Goal: Transaction & Acquisition: Purchase product/service

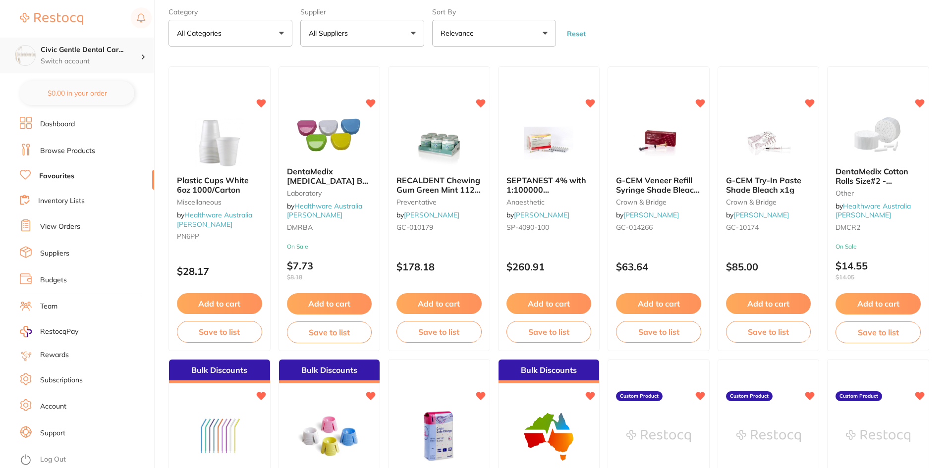
click at [62, 58] on p "Switch account" at bounding box center [91, 62] width 100 height 10
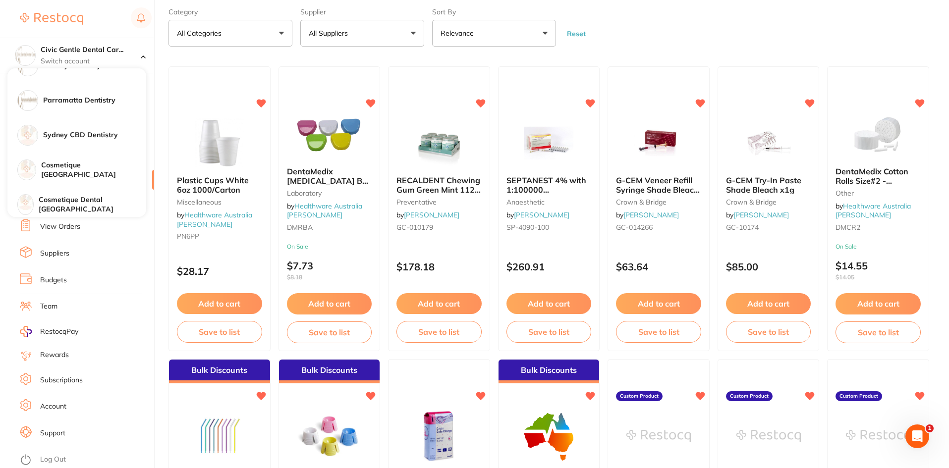
scroll to position [164, 0]
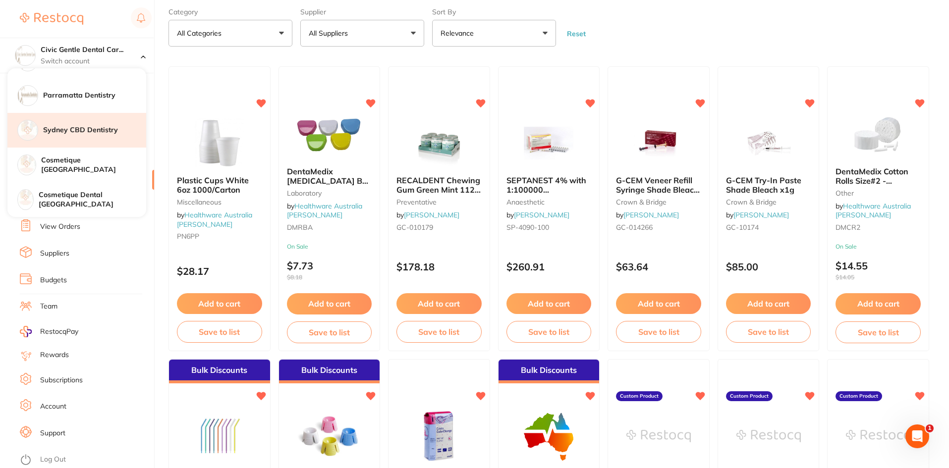
click at [76, 138] on div "Sydney CBD Dentistry" at bounding box center [76, 130] width 139 height 35
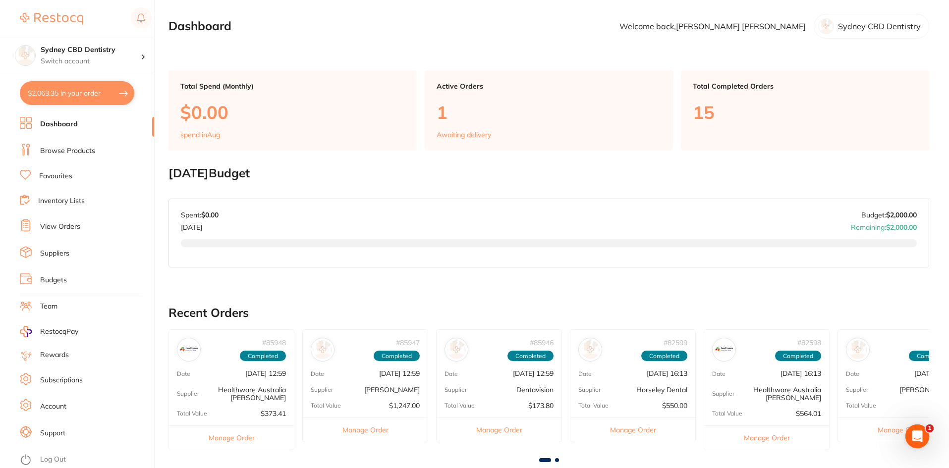
click at [62, 92] on button "$2,063.35 in your order" at bounding box center [77, 93] width 115 height 24
checkbox input "true"
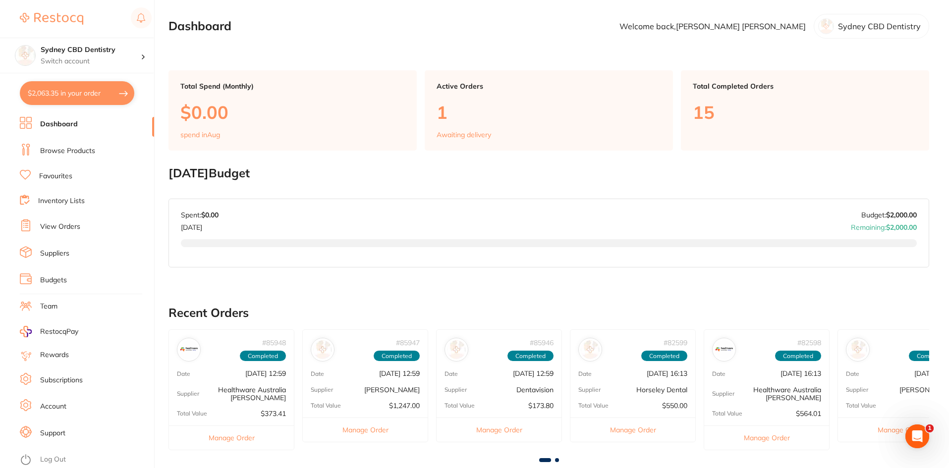
checkbox input "true"
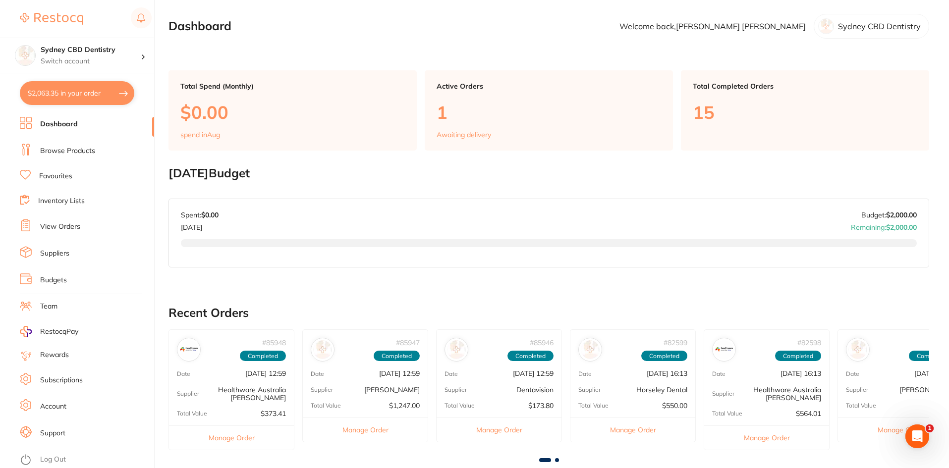
checkbox input "true"
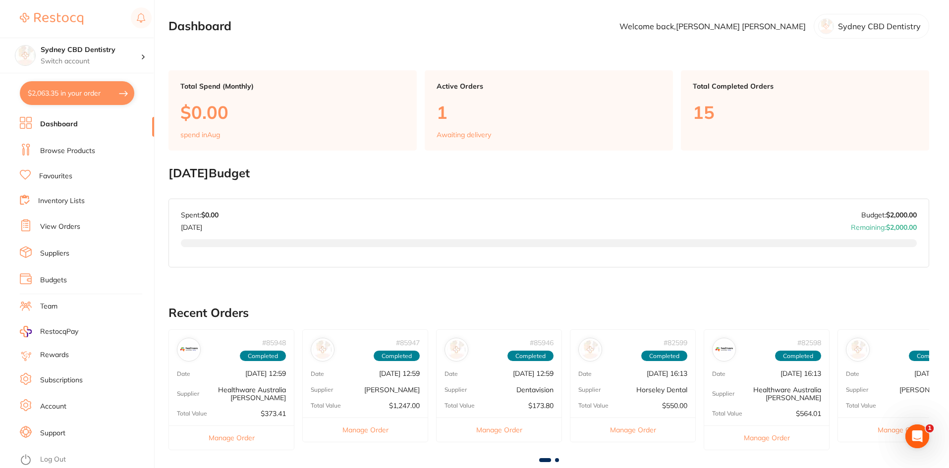
checkbox input "true"
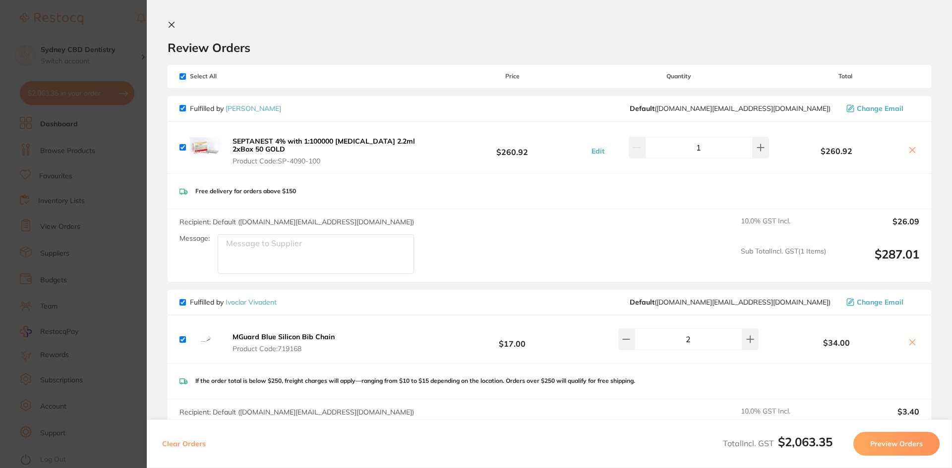
click at [173, 23] on button at bounding box center [174, 25] width 12 height 9
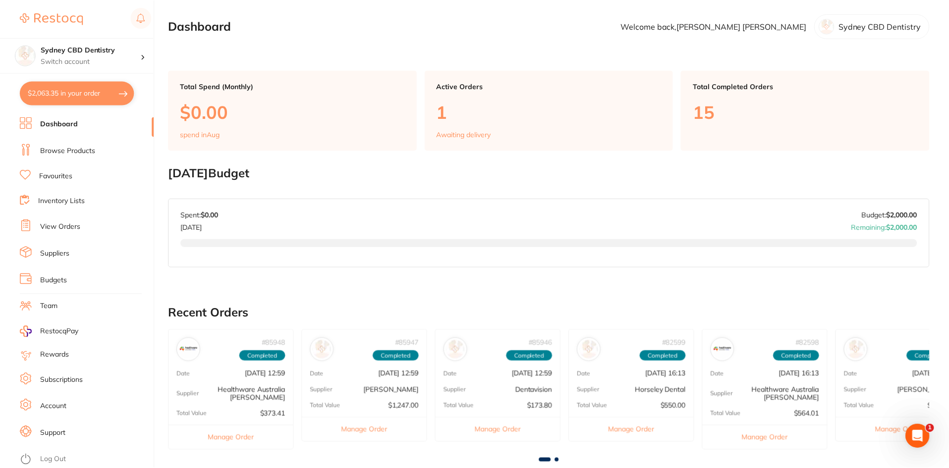
scroll to position [50, 0]
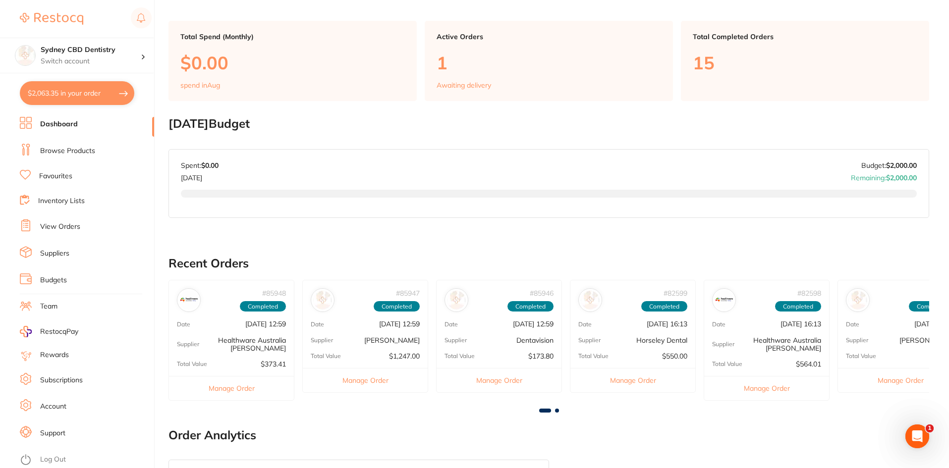
click at [58, 152] on link "Browse Products" at bounding box center [67, 151] width 55 height 10
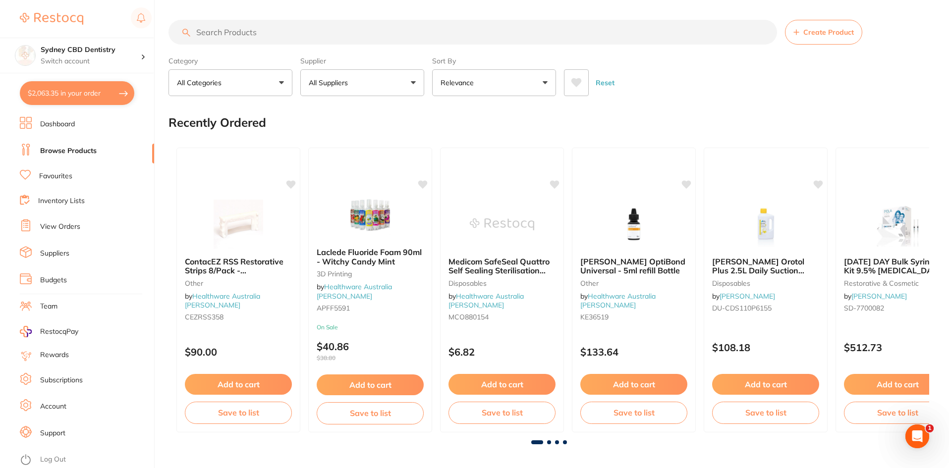
click at [322, 35] on input "search" at bounding box center [473, 32] width 609 height 25
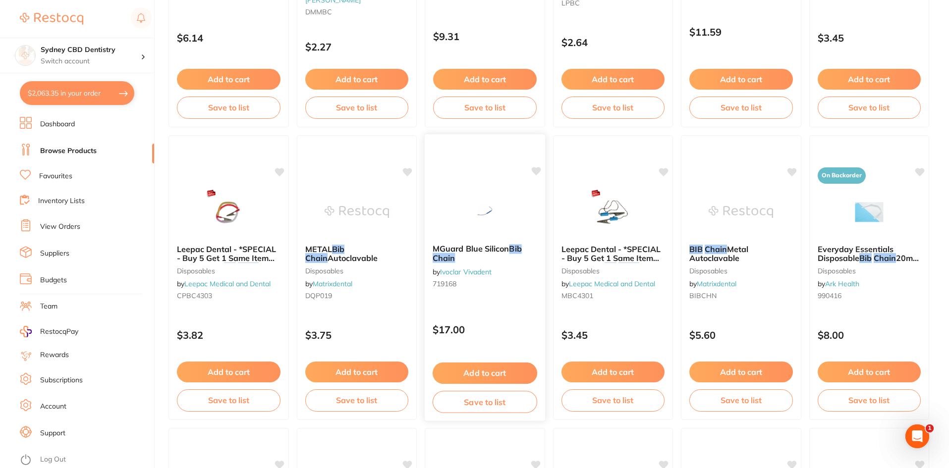
scroll to position [595, 0]
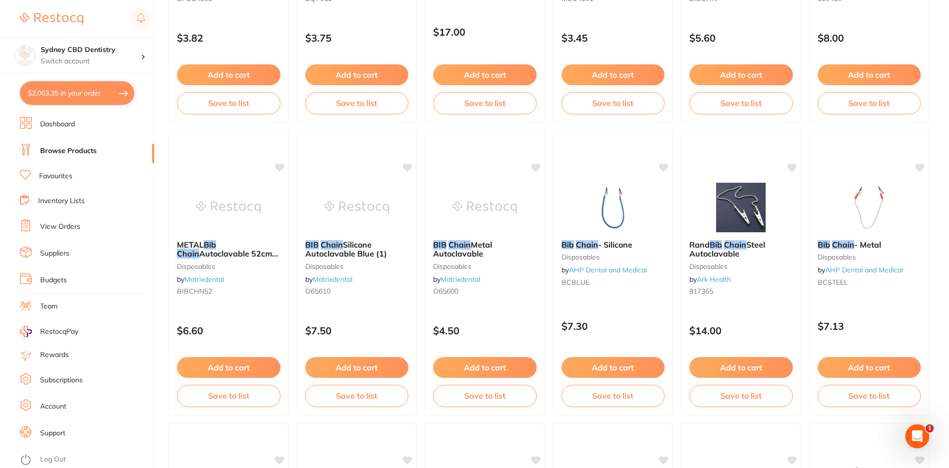
type input "bib chain"
click at [76, 113] on section "Sydney CBD Dentistry Switch account North Sydney Dentistry Civic Gentle Dental …" at bounding box center [77, 234] width 155 height 468
drag, startPoint x: 77, startPoint y: 94, endPoint x: 64, endPoint y: 110, distance: 20.1
click at [64, 110] on section "Sydney CBD Dentistry Switch account North Sydney Dentistry Civic Gentle Dental …" at bounding box center [77, 234] width 155 height 468
click at [66, 97] on button "$2,063.35 in your order" at bounding box center [77, 93] width 115 height 24
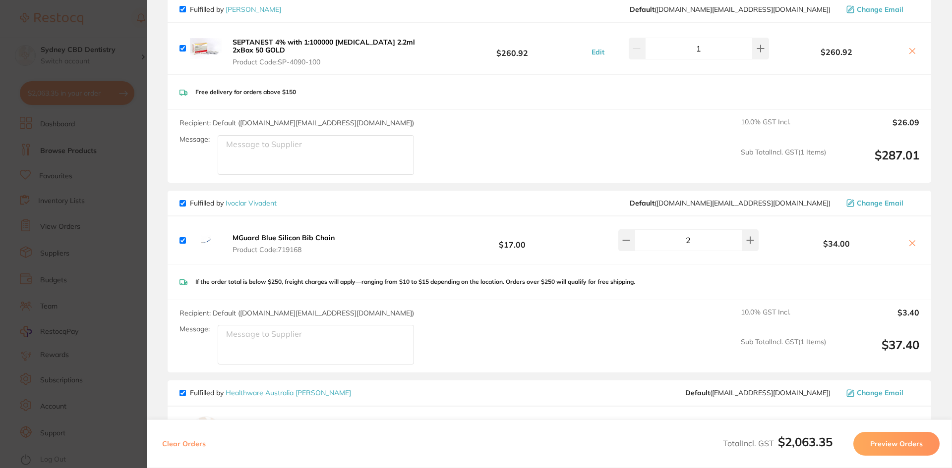
scroll to position [0, 0]
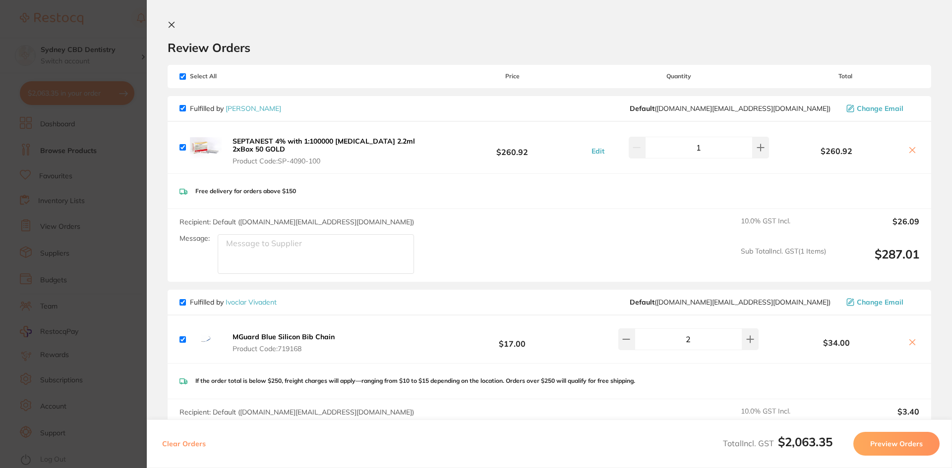
click at [176, 24] on button at bounding box center [174, 25] width 12 height 9
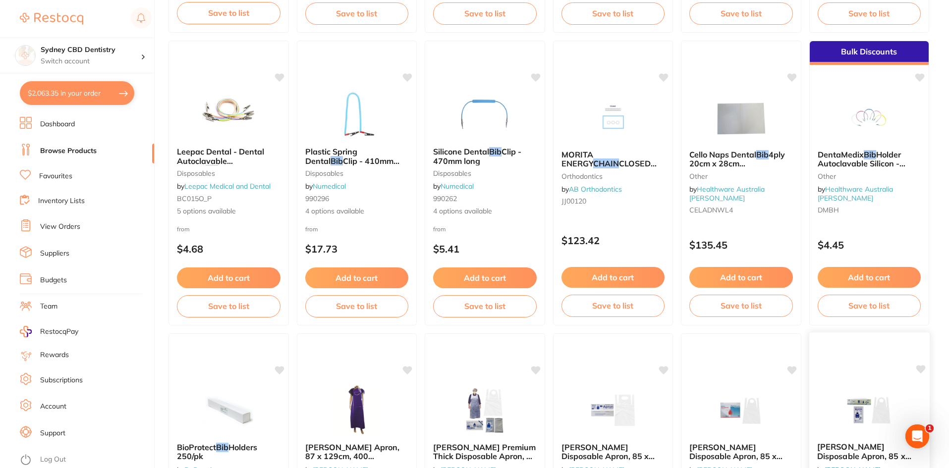
scroll to position [1834, 0]
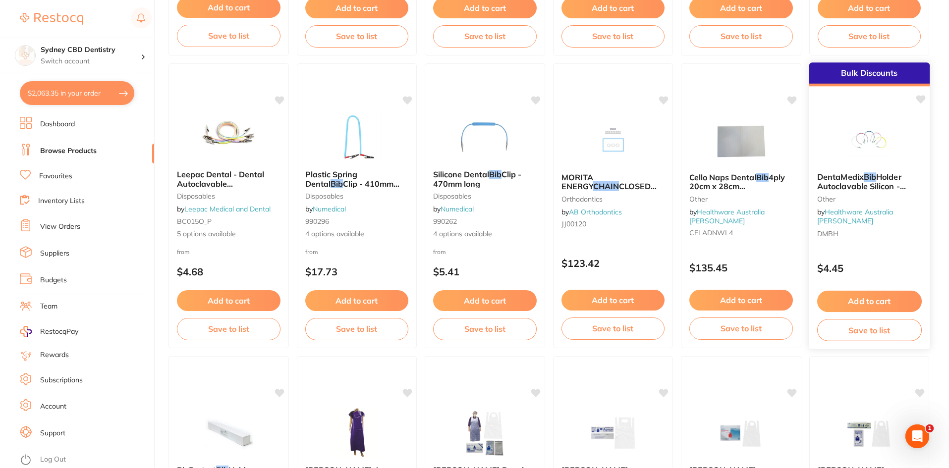
click at [843, 287] on div "Add to cart Save to list" at bounding box center [869, 316] width 120 height 66
click at [846, 300] on section at bounding box center [474, 234] width 949 height 468
click at [865, 179] on em "Bib" at bounding box center [870, 178] width 12 height 10
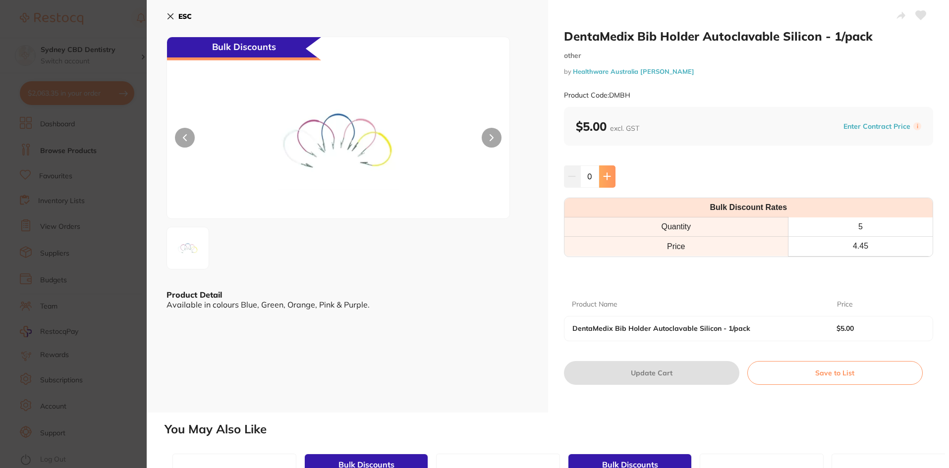
click at [610, 180] on button at bounding box center [607, 177] width 16 height 22
click at [607, 180] on icon at bounding box center [607, 177] width 8 height 8
type input "2"
click at [661, 374] on button "Update Cart" at bounding box center [651, 373] width 175 height 24
checkbox input "false"
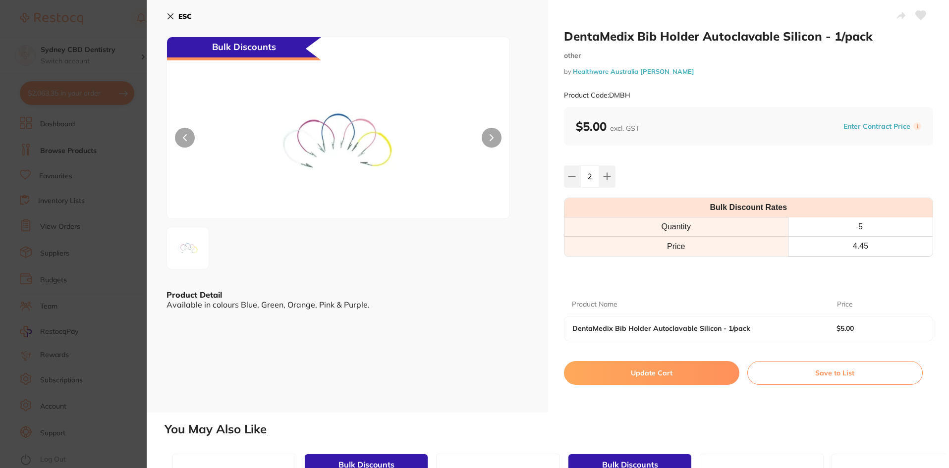
checkbox input "false"
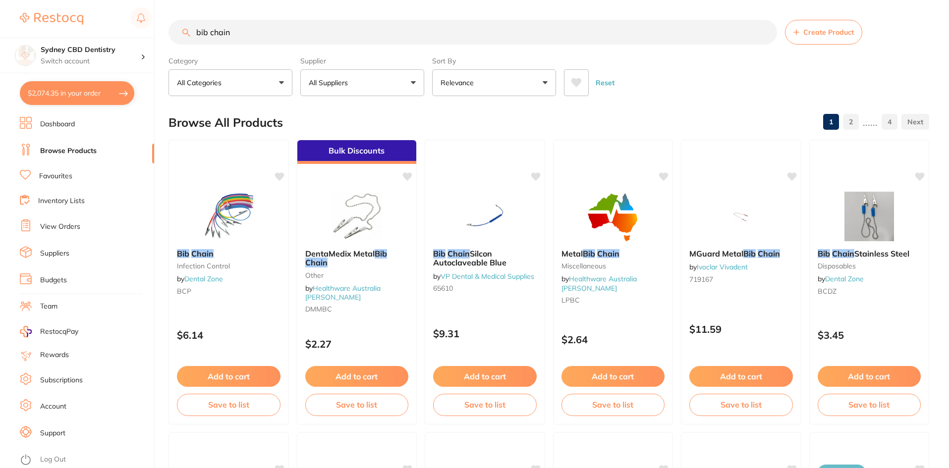
scroll to position [1834, 0]
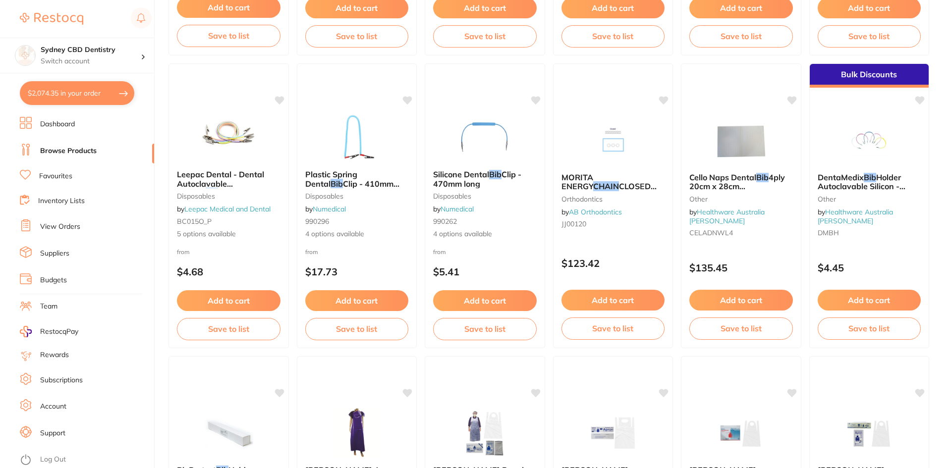
click at [57, 98] on button "$2,074.35 in your order" at bounding box center [77, 93] width 115 height 24
checkbox input "true"
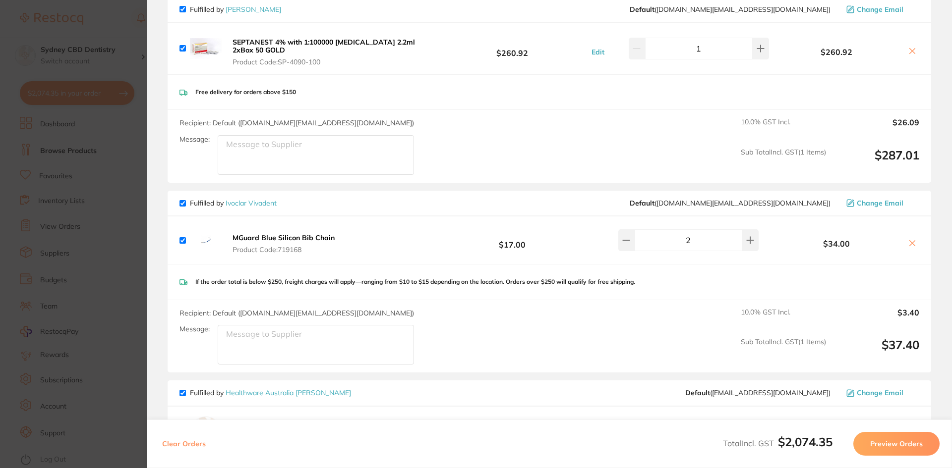
scroll to position [0, 0]
click at [908, 239] on icon at bounding box center [912, 243] width 8 height 8
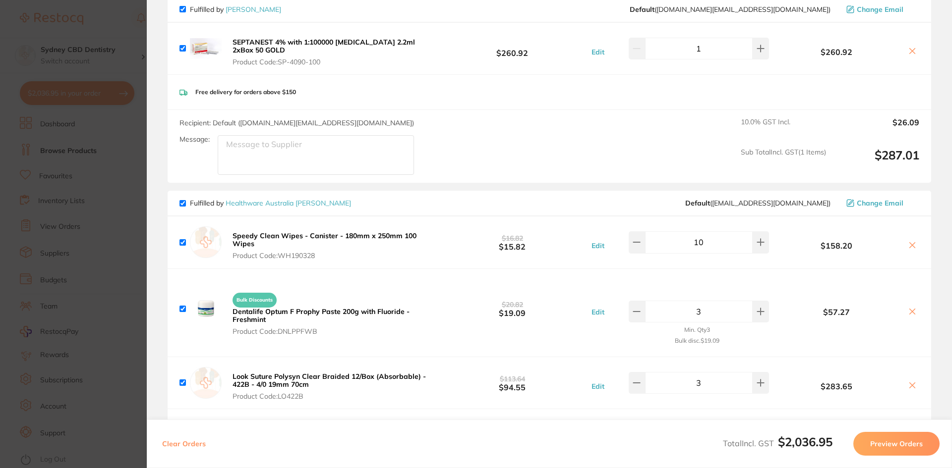
checkbox input "true"
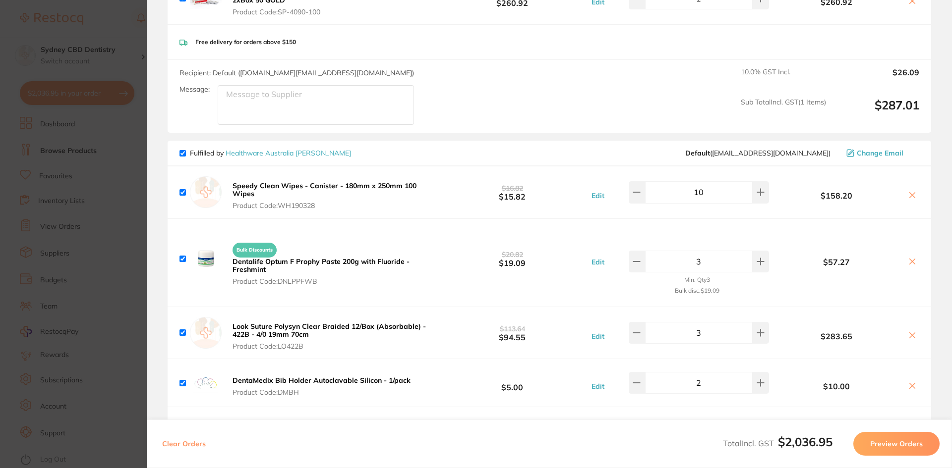
scroll to position [149, 0]
click at [28, 41] on section "Update RRP Set your pre negotiated price for this item. Item Agreed RRP (excl. …" at bounding box center [476, 234] width 952 height 468
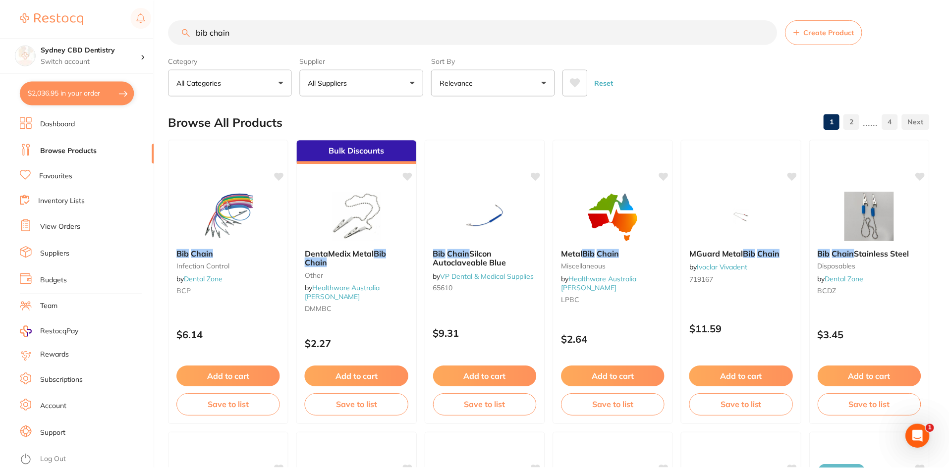
scroll to position [87, 0]
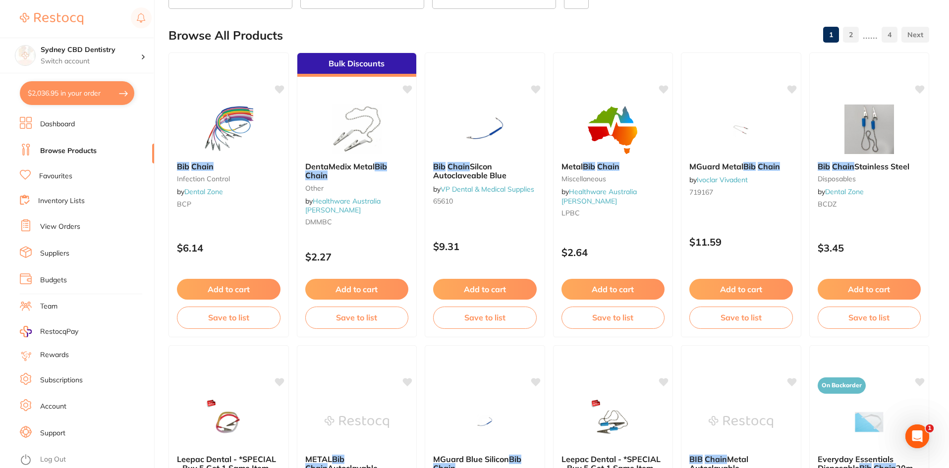
click at [61, 167] on ul "Dashboard Browse Products Favourites Inventory Lists View Orders Suppliers Budg…" at bounding box center [87, 292] width 134 height 351
click at [73, 175] on li "Favourites" at bounding box center [87, 176] width 134 height 13
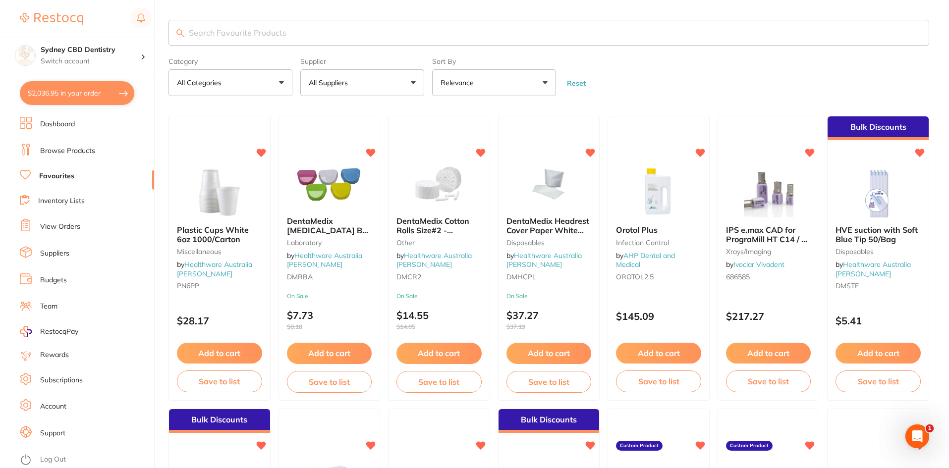
click at [325, 30] on input "search" at bounding box center [549, 33] width 761 height 26
type input "speedy"
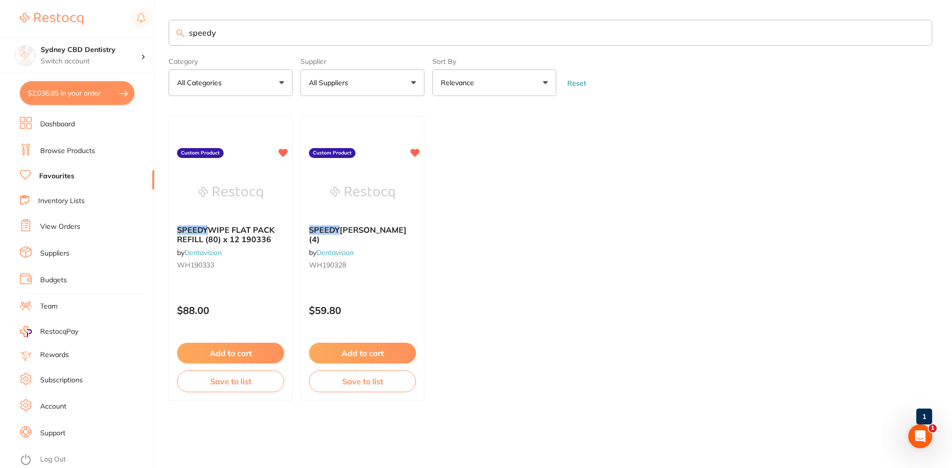
click at [222, 356] on button "Add to cart" at bounding box center [230, 353] width 107 height 21
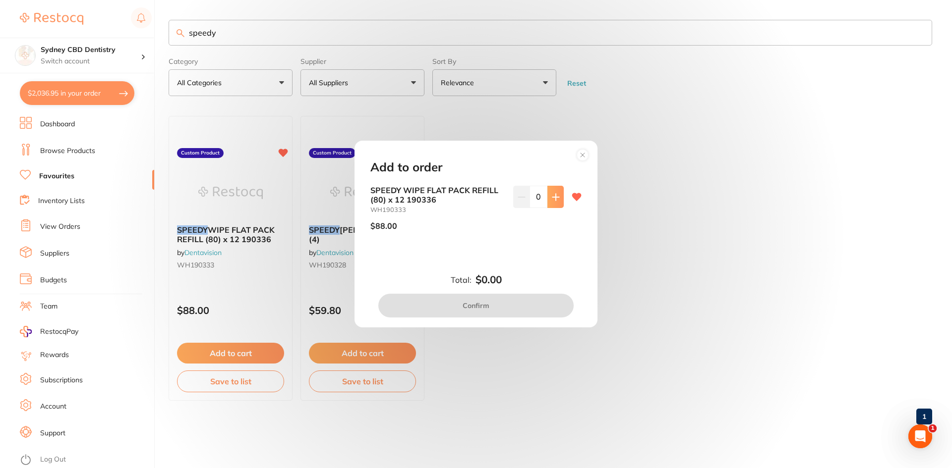
click at [549, 201] on button at bounding box center [555, 197] width 16 height 22
type input "1"
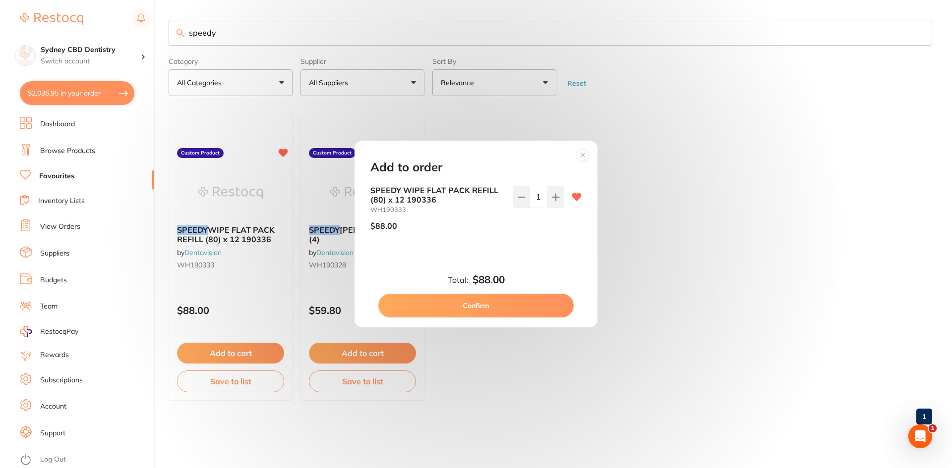
click at [523, 305] on button "Confirm" at bounding box center [475, 306] width 195 height 24
checkbox input "false"
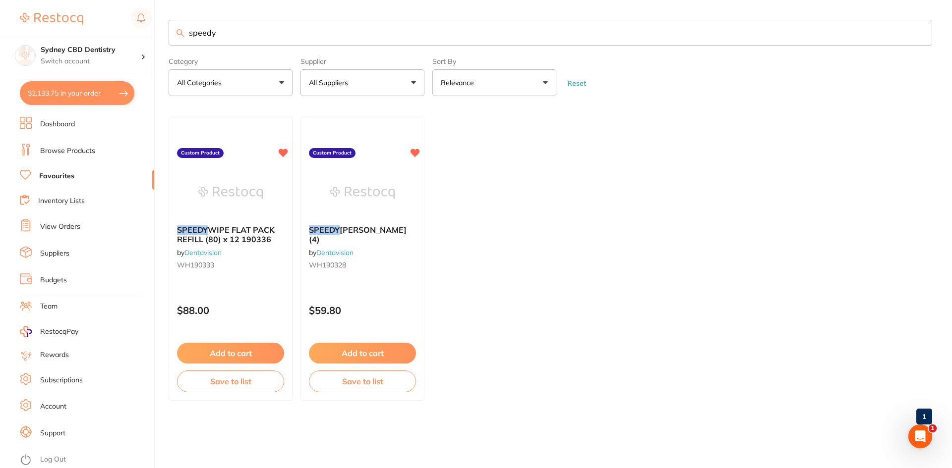
click at [122, 94] on button "$2,133.75 in your order" at bounding box center [77, 93] width 115 height 24
checkbox input "true"
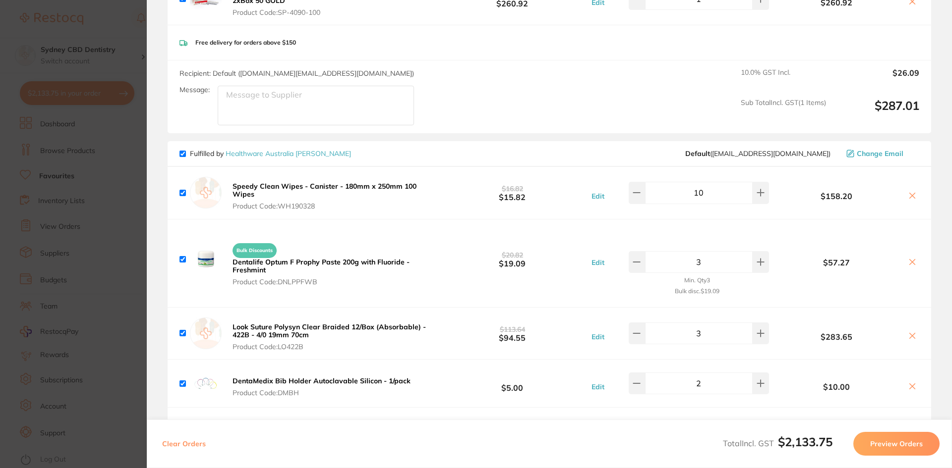
click at [911, 195] on button at bounding box center [912, 196] width 14 height 10
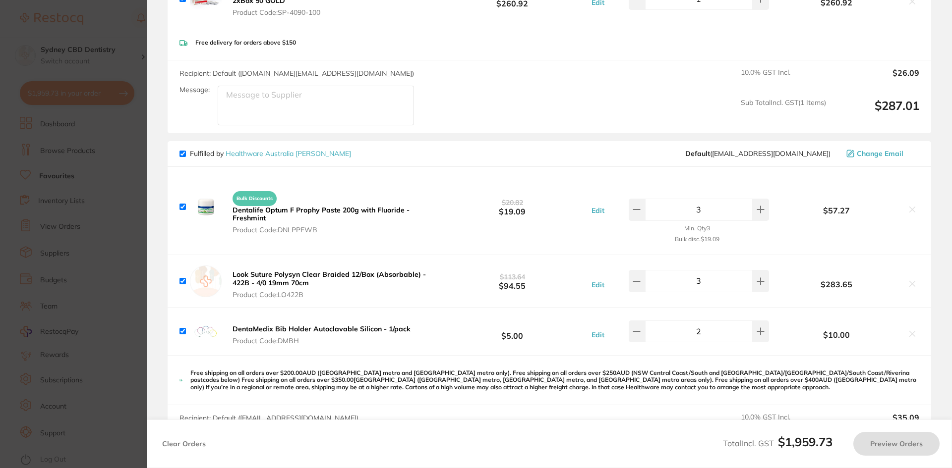
checkbox input "true"
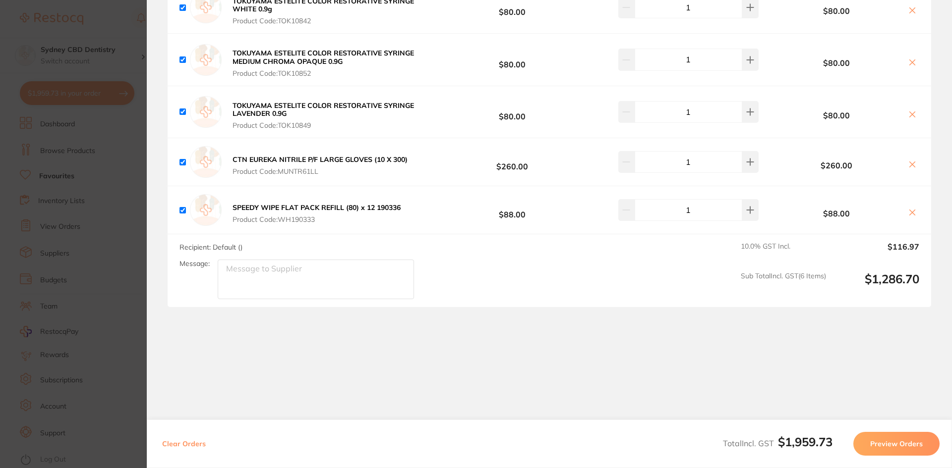
click at [895, 449] on button "Preview Orders" at bounding box center [896, 444] width 86 height 24
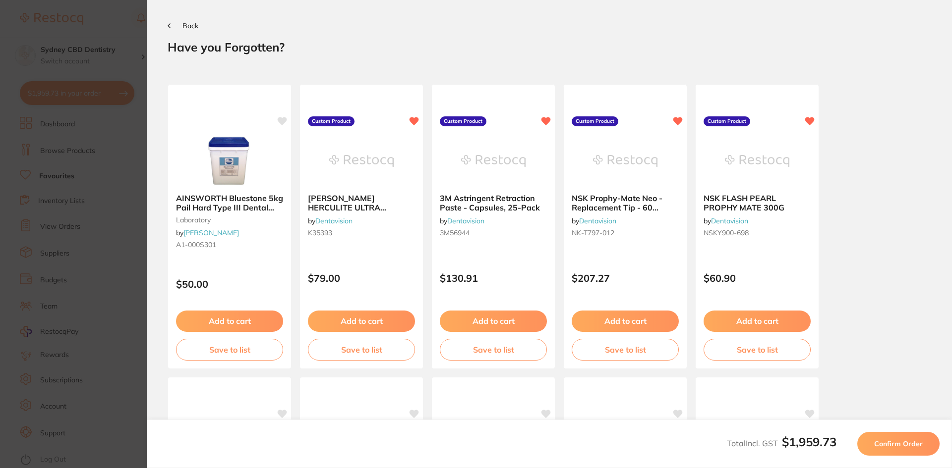
click at [906, 452] on button "Confirm Order" at bounding box center [898, 444] width 82 height 24
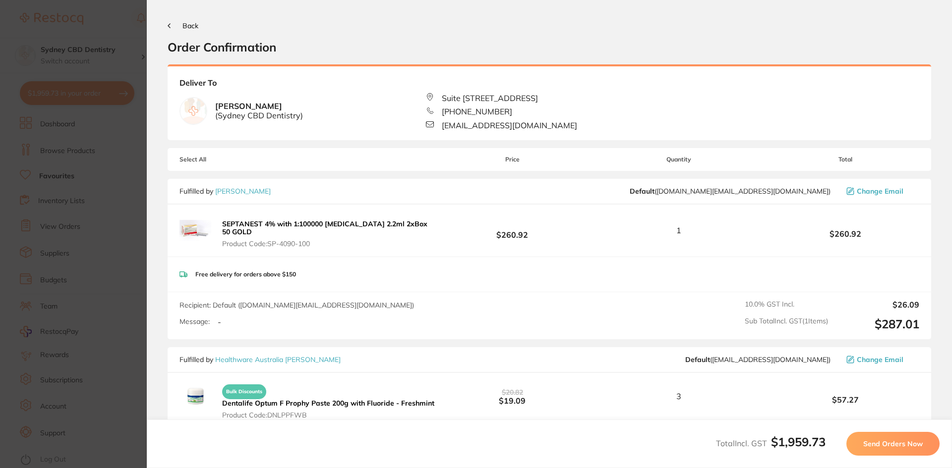
click at [898, 442] on span "Send Orders Now" at bounding box center [892, 444] width 59 height 9
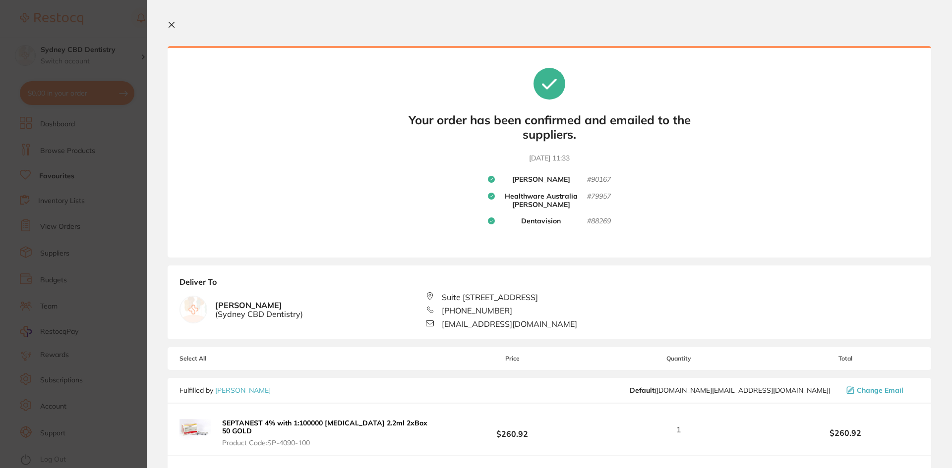
click at [171, 26] on icon at bounding box center [171, 24] width 5 height 5
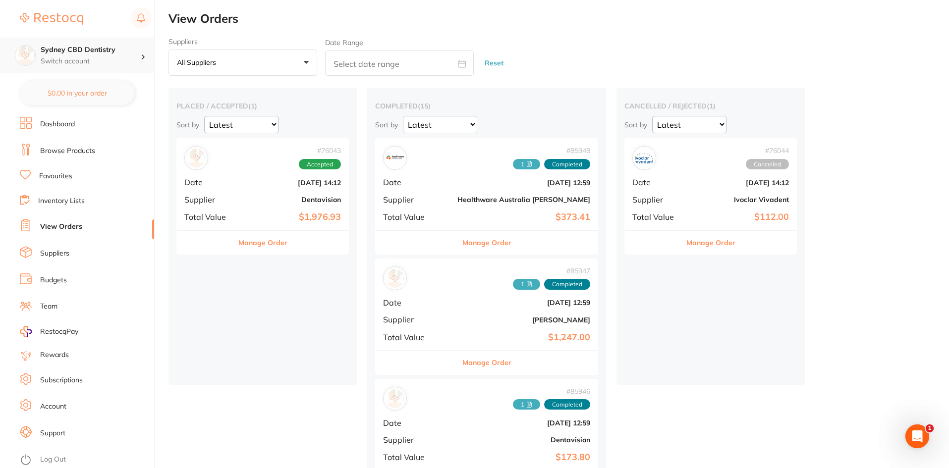
click at [91, 59] on p "Switch account" at bounding box center [91, 62] width 100 height 10
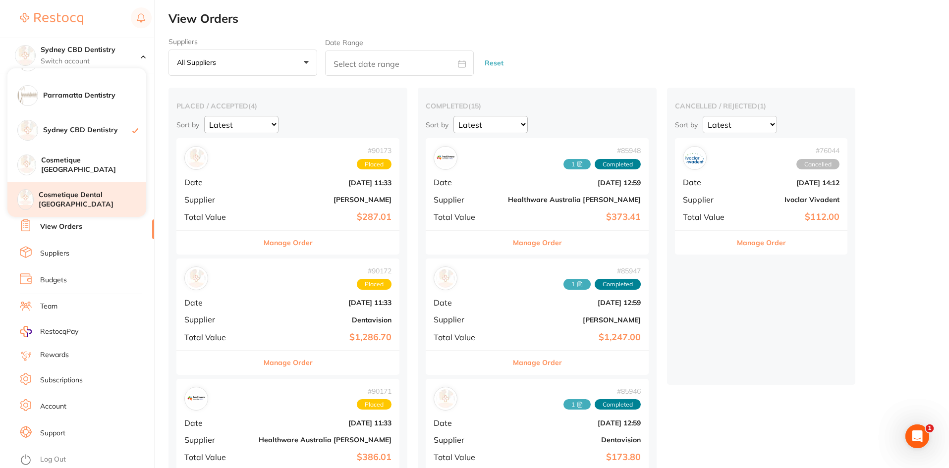
click at [79, 195] on h4 "Cosmetique Dental [GEOGRAPHIC_DATA]" at bounding box center [93, 199] width 108 height 19
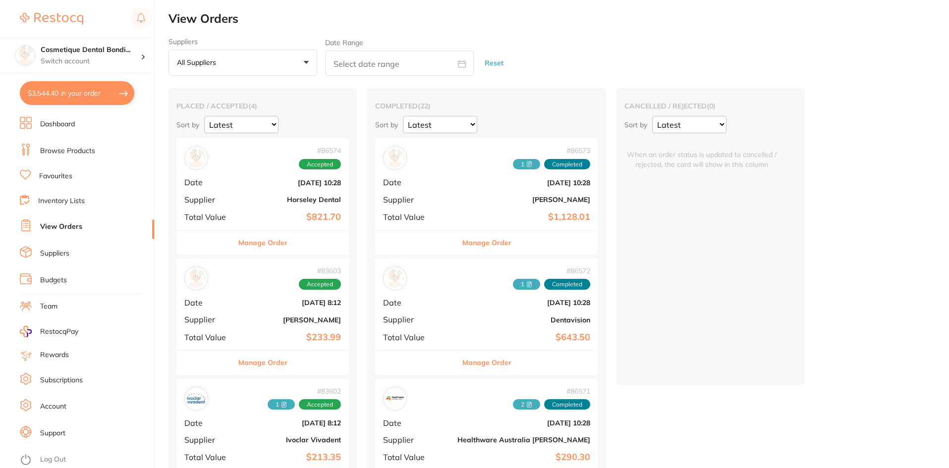
click at [64, 122] on link "Dashboard" at bounding box center [57, 124] width 35 height 10
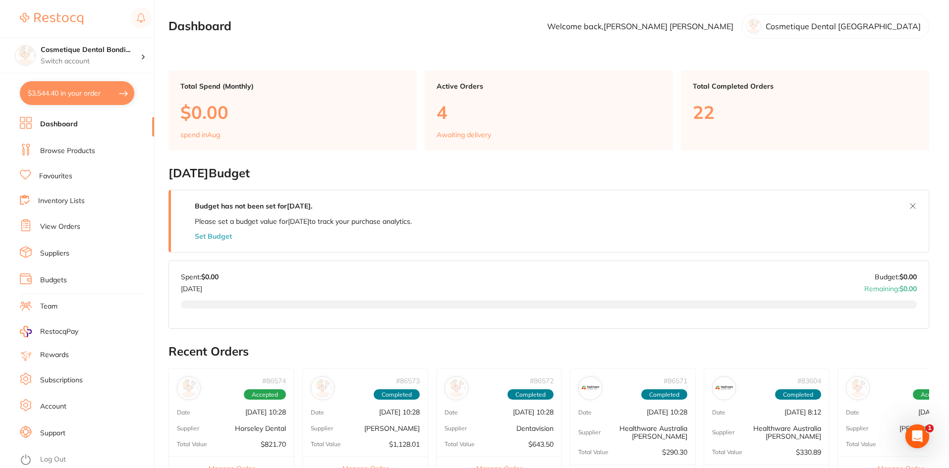
drag, startPoint x: 192, startPoint y: 206, endPoint x: 330, endPoint y: 214, distance: 138.0
click at [330, 214] on div "Budget has not been set for [DATE] . Please set a budget value for [DATE] to tr…" at bounding box center [303, 220] width 265 height 61
click at [346, 238] on div "Budget has not been set for [DATE] . Please set a budget value for [DATE] to tr…" at bounding box center [303, 221] width 217 height 38
click at [244, 241] on div "Budget has not been set for [DATE] . Please set a budget value for [DATE] to tr…" at bounding box center [303, 220] width 265 height 61
click at [71, 26] on link at bounding box center [51, 18] width 63 height 23
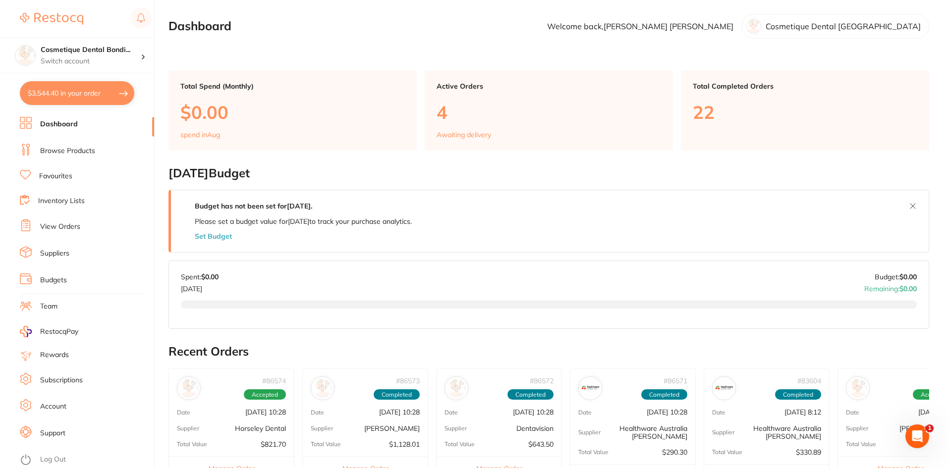
click at [63, 120] on link "Dashboard" at bounding box center [59, 124] width 38 height 10
click at [59, 162] on ul "Dashboard Browse Products Favourites Inventory Lists View Orders Suppliers Budg…" at bounding box center [87, 292] width 134 height 351
click at [63, 153] on link "Browse Products" at bounding box center [67, 151] width 55 height 10
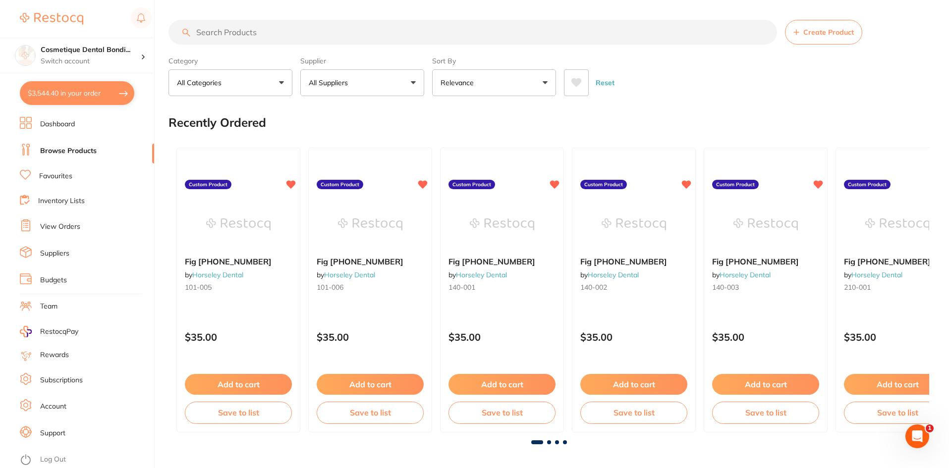
click at [48, 135] on ul "Dashboard Browse Products Favourites Inventory Lists View Orders Suppliers Budg…" at bounding box center [87, 292] width 134 height 351
click at [50, 128] on link "Dashboard" at bounding box center [57, 124] width 35 height 10
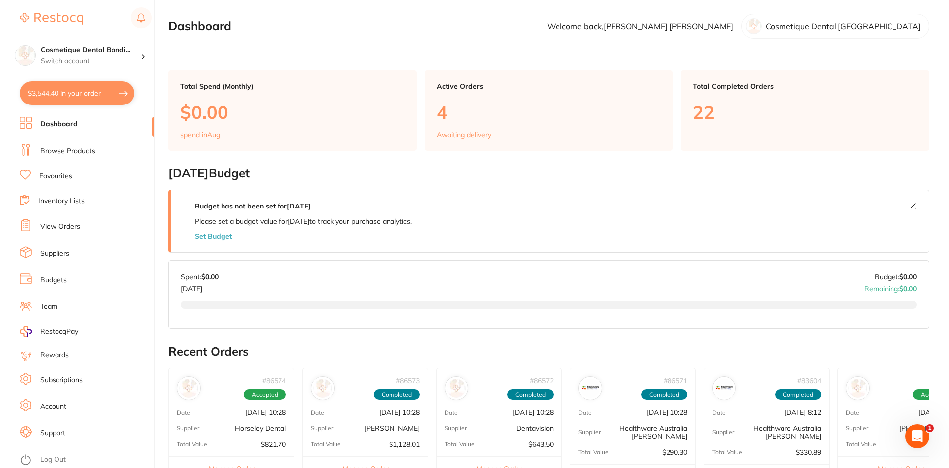
click at [43, 232] on li "View Orders" at bounding box center [87, 227] width 134 height 15
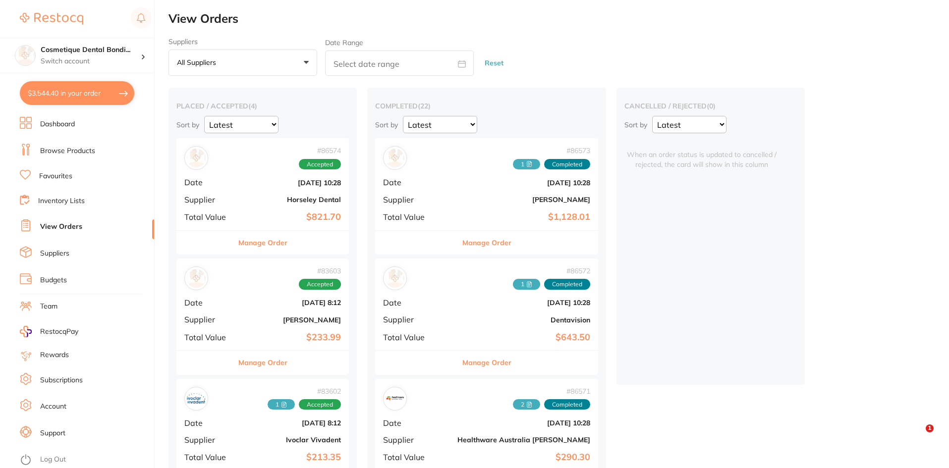
click at [55, 205] on link "Inventory Lists" at bounding box center [61, 201] width 47 height 10
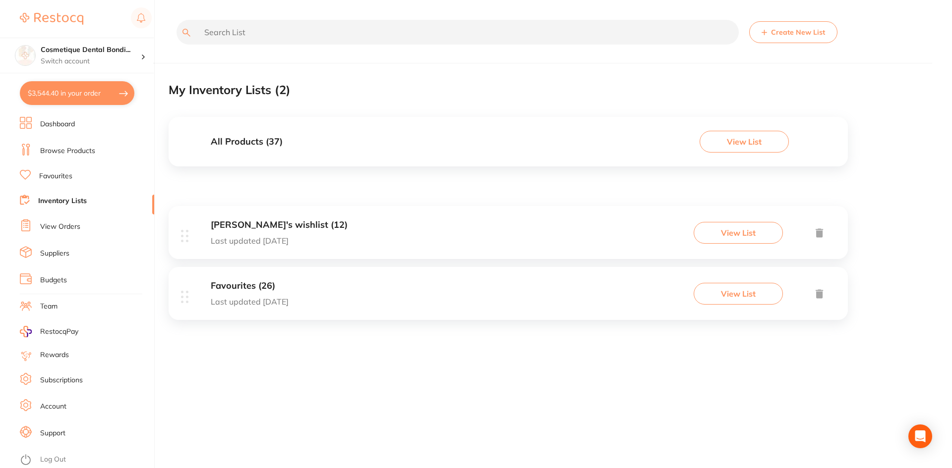
click at [56, 121] on link "Dashboard" at bounding box center [57, 124] width 35 height 10
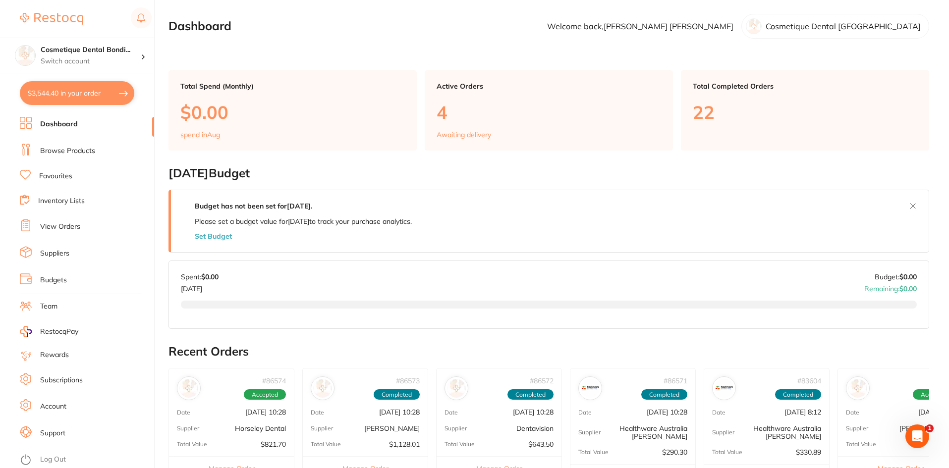
click at [728, 30] on p "Welcome back, Amy Chang" at bounding box center [640, 26] width 186 height 9
click at [809, 29] on p "Cosmetique Dental [GEOGRAPHIC_DATA]" at bounding box center [843, 26] width 155 height 9
click at [69, 285] on li "Budgets" at bounding box center [87, 280] width 134 height 15
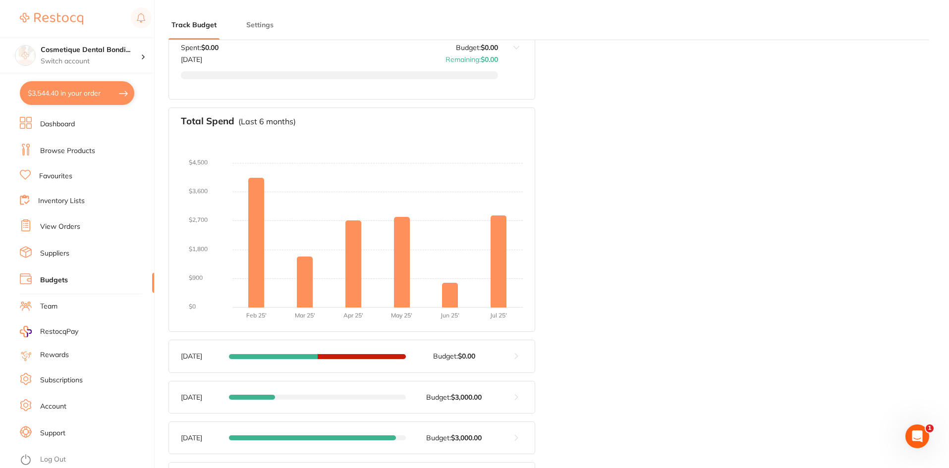
scroll to position [278, 0]
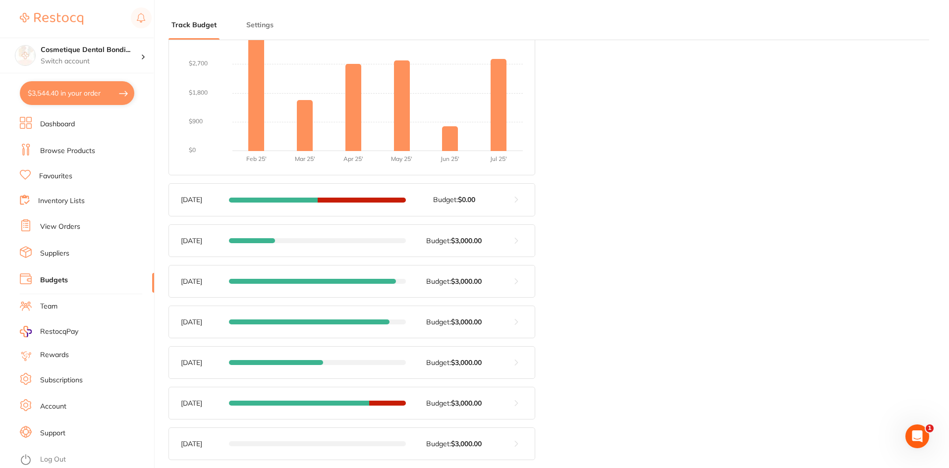
click at [245, 22] on button "Settings" at bounding box center [259, 24] width 33 height 9
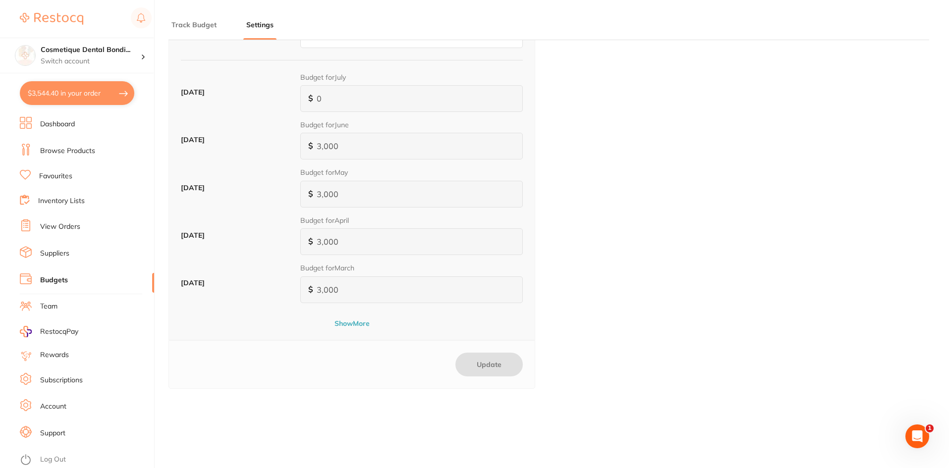
click at [356, 322] on button "Show More" at bounding box center [352, 323] width 342 height 9
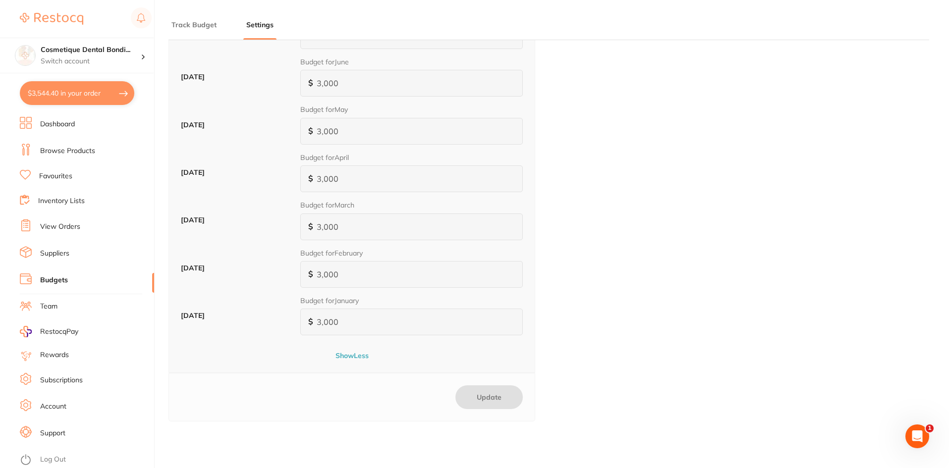
scroll to position [43, 0]
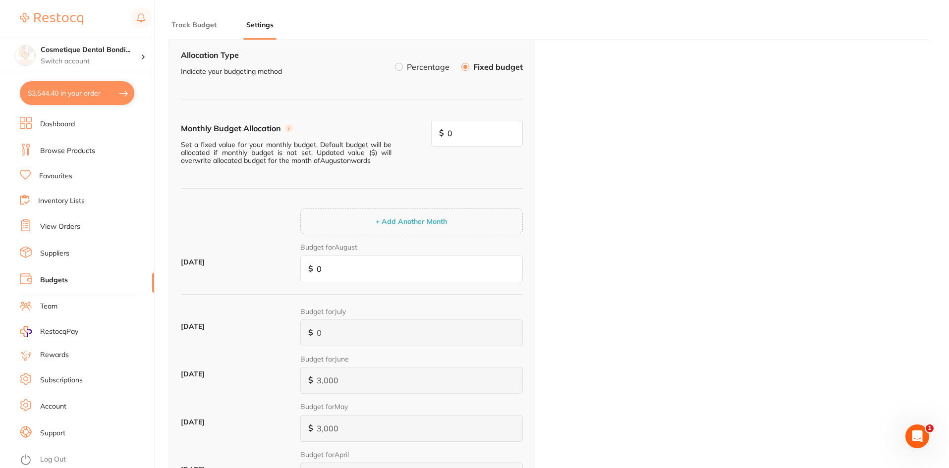
click at [441, 214] on div "+ Add Another Month" at bounding box center [411, 222] width 223 height 26
click at [445, 223] on button "+ Add Another Month" at bounding box center [411, 221] width 77 height 9
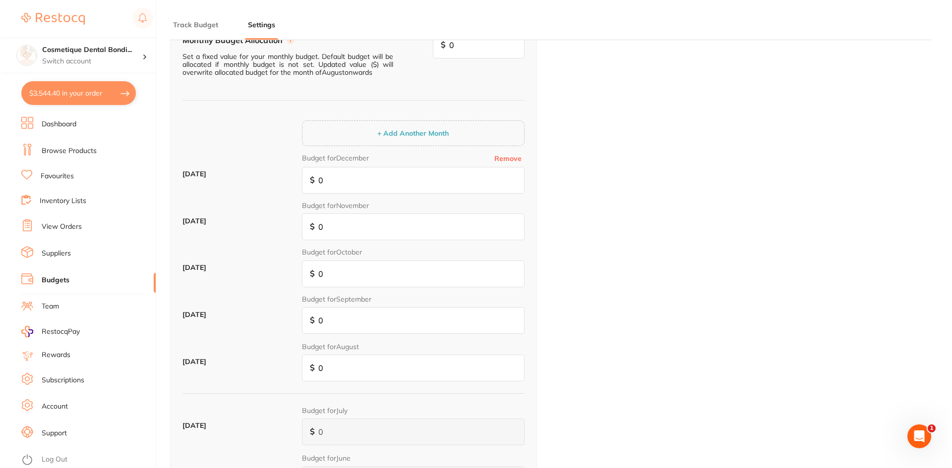
scroll to position [0, 0]
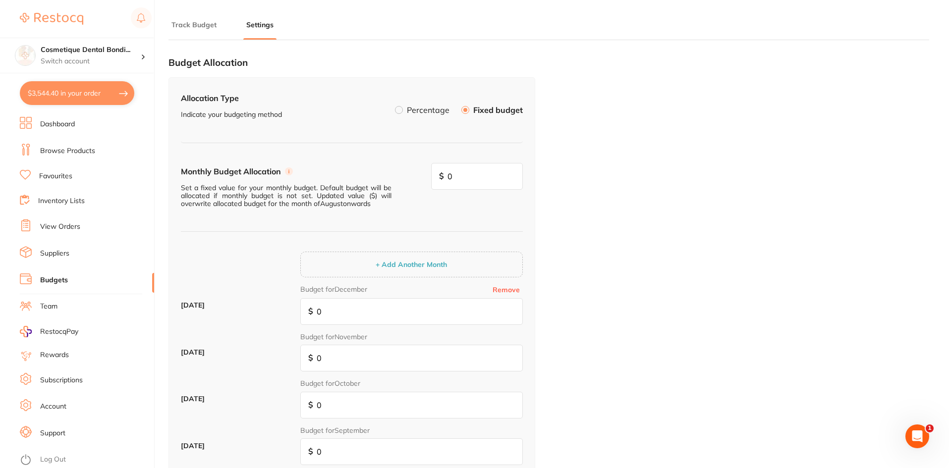
click at [58, 101] on button "$3,544.40 in your order" at bounding box center [77, 93] width 115 height 24
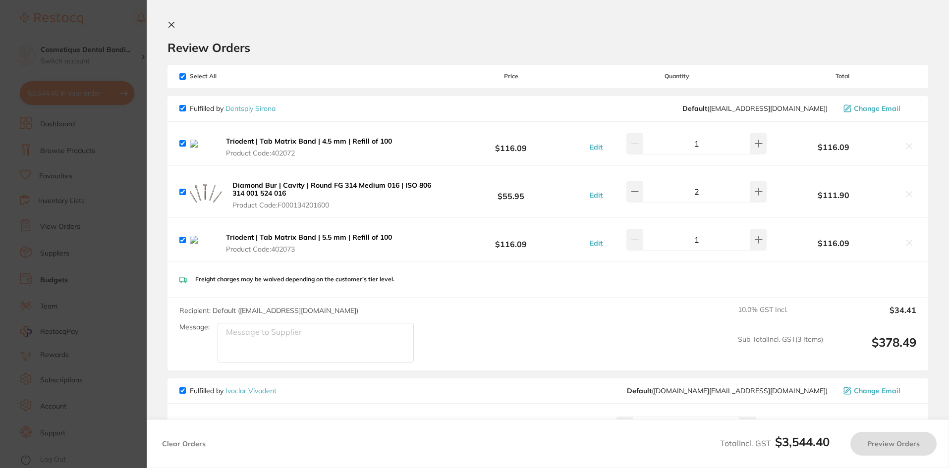
checkbox input "true"
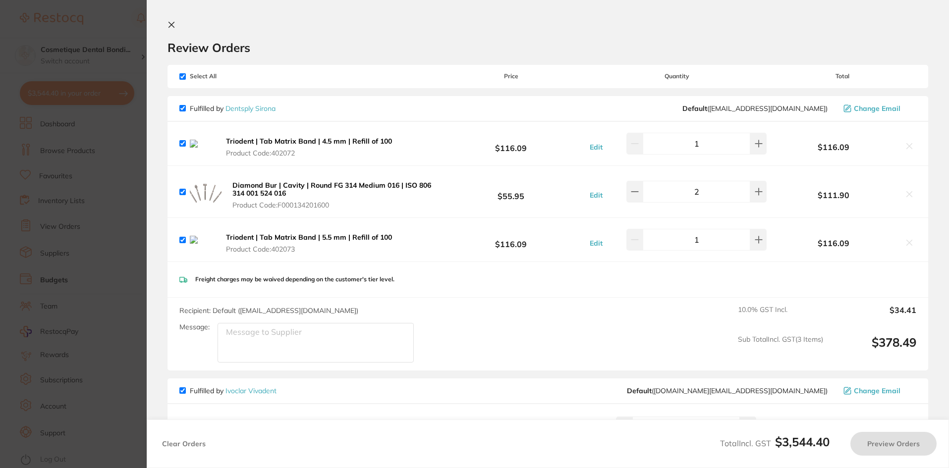
checkbox input "true"
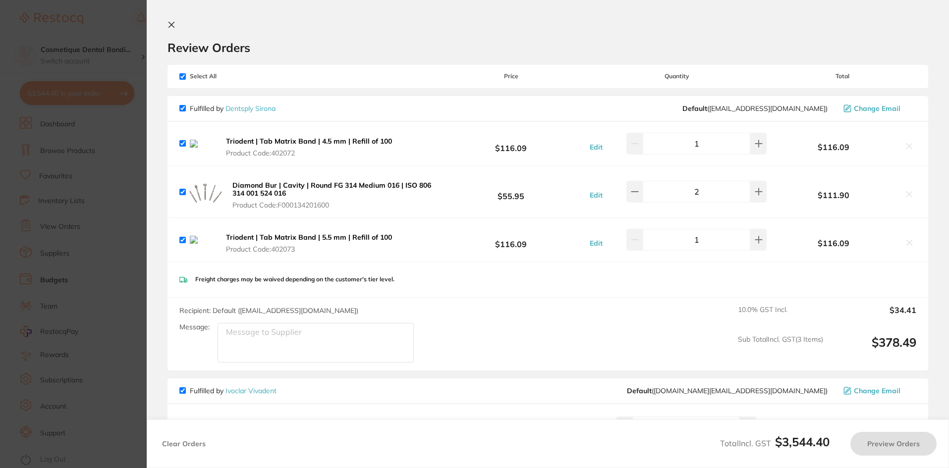
checkbox input "true"
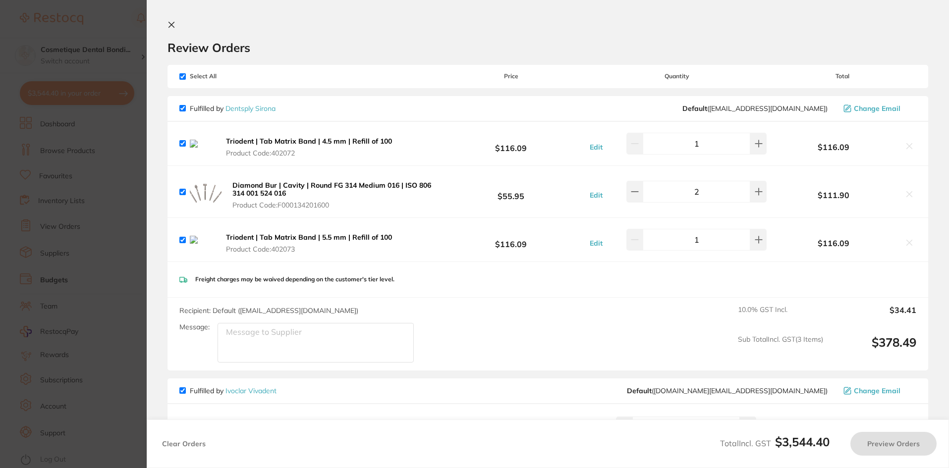
checkbox input "true"
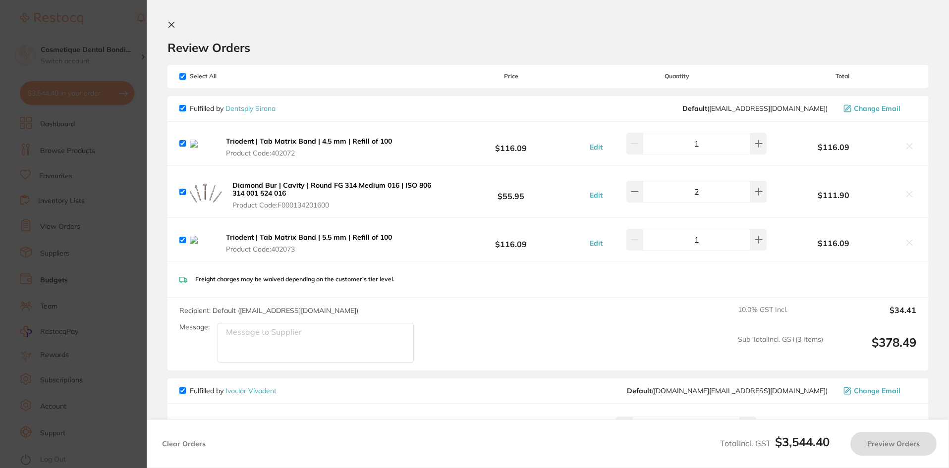
checkbox input "true"
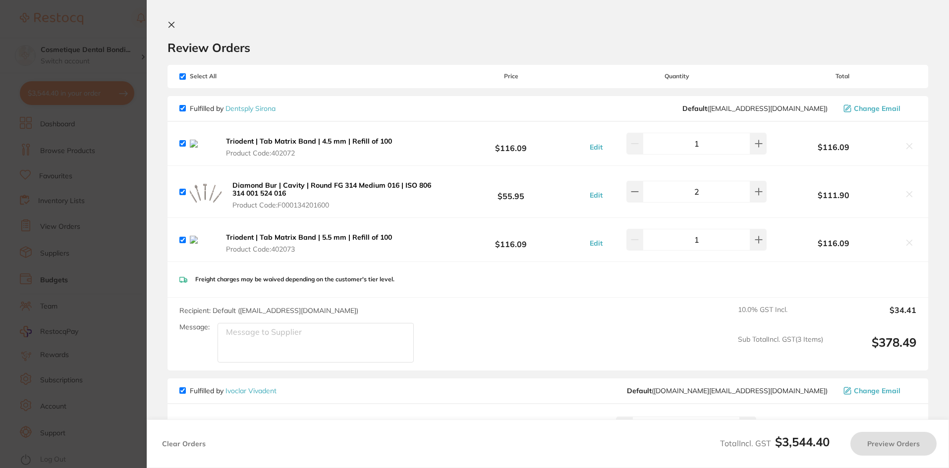
checkbox input "true"
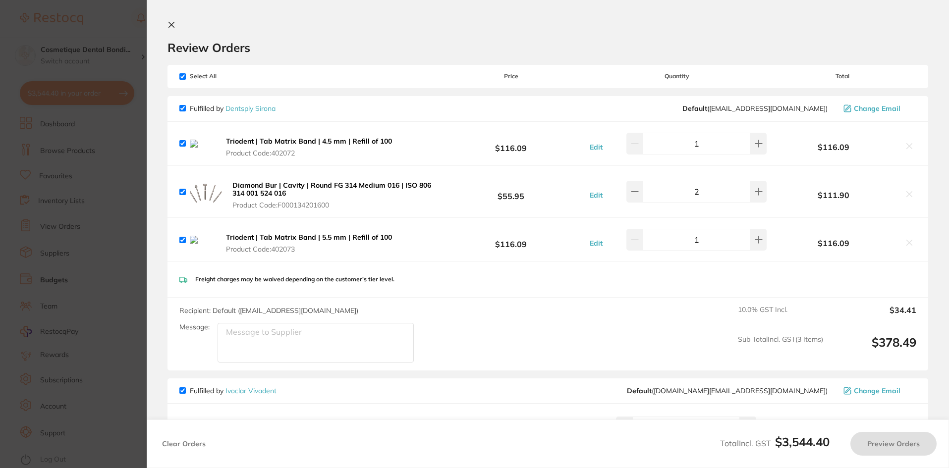
checkbox input "true"
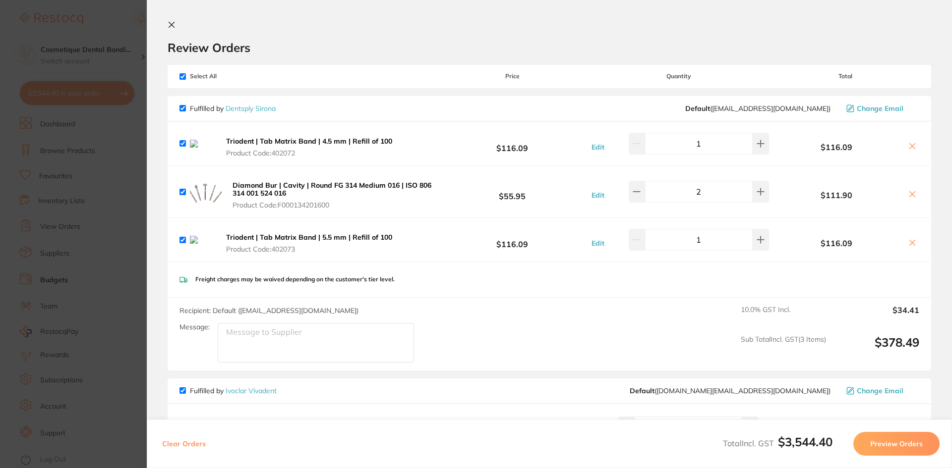
click at [217, 195] on img at bounding box center [206, 192] width 32 height 32
click at [198, 188] on img at bounding box center [206, 192] width 32 height 32
click at [312, 190] on button "Diamond Bur | Cavity | Round FG 314 Medium 016 | ISO 806 314 001 524 016 Produc…" at bounding box center [334, 195] width 209 height 29
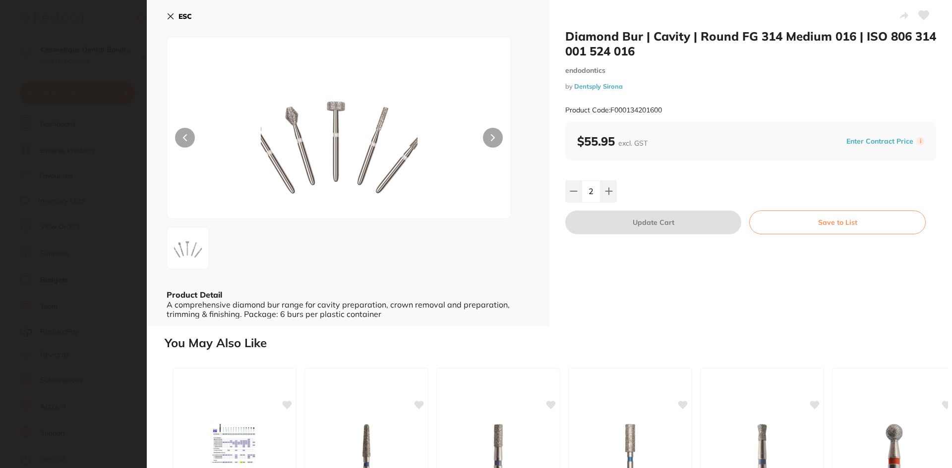
click at [306, 154] on img at bounding box center [339, 140] width 206 height 157
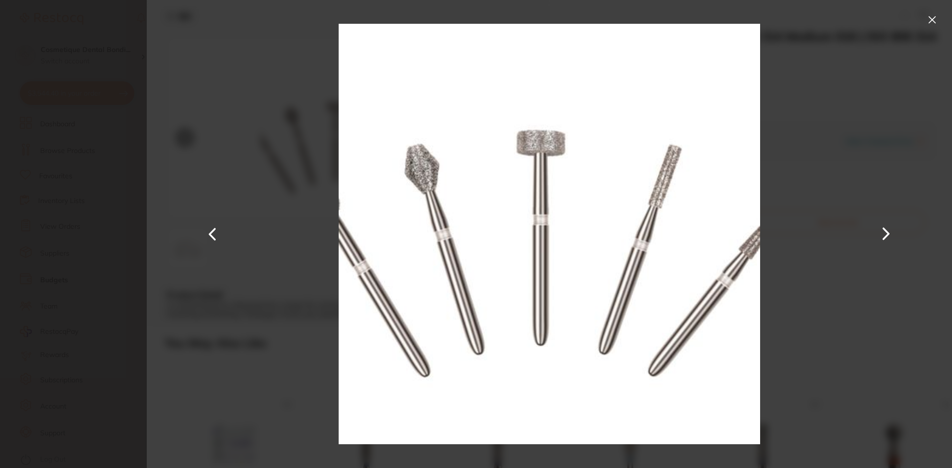
click at [936, 19] on button at bounding box center [932, 20] width 16 height 16
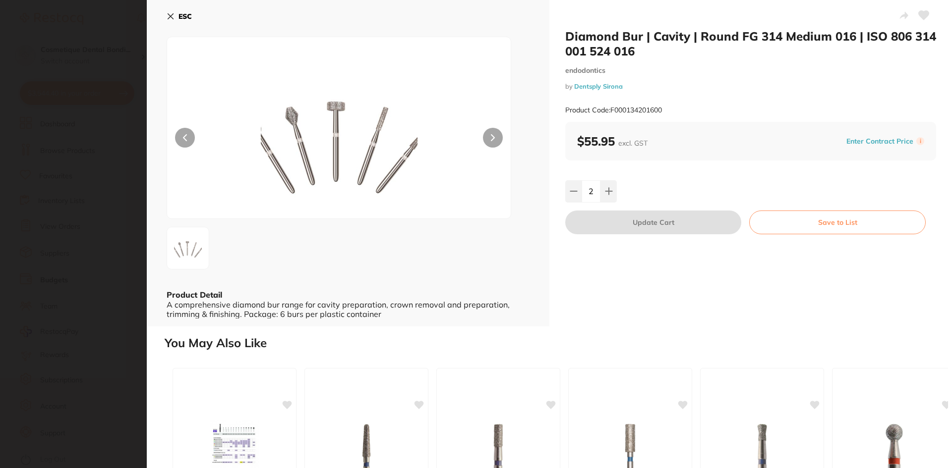
click at [173, 14] on icon at bounding box center [170, 16] width 5 height 5
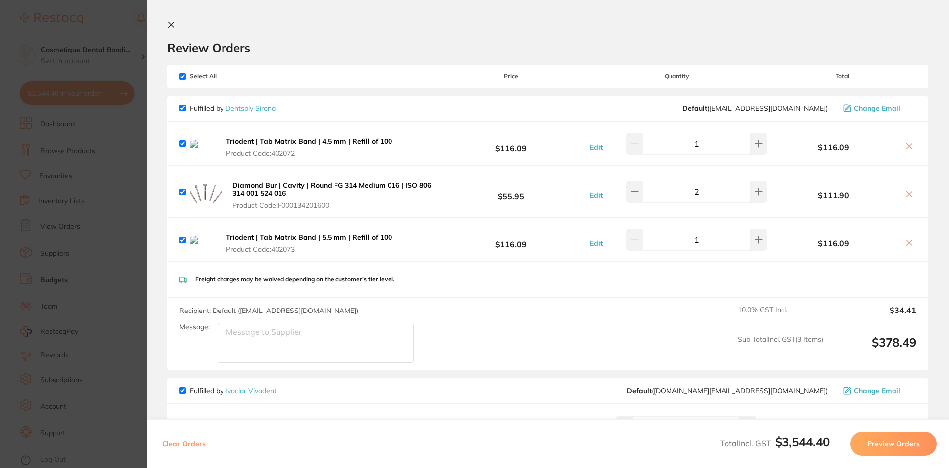
click at [240, 141] on b "Triodent | Tab Matrix Band | 4.5 mm | Refill of 100" at bounding box center [309, 141] width 166 height 9
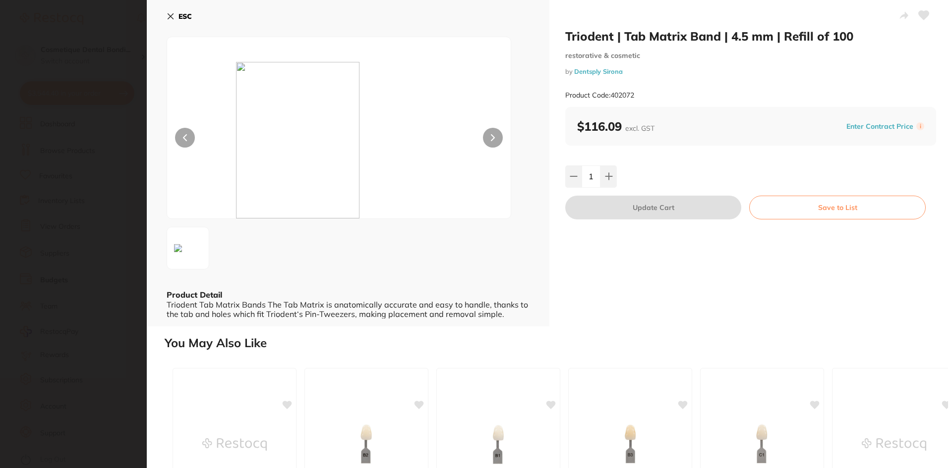
scroll to position [0, 0]
click at [185, 13] on b "ESC" at bounding box center [184, 16] width 13 height 9
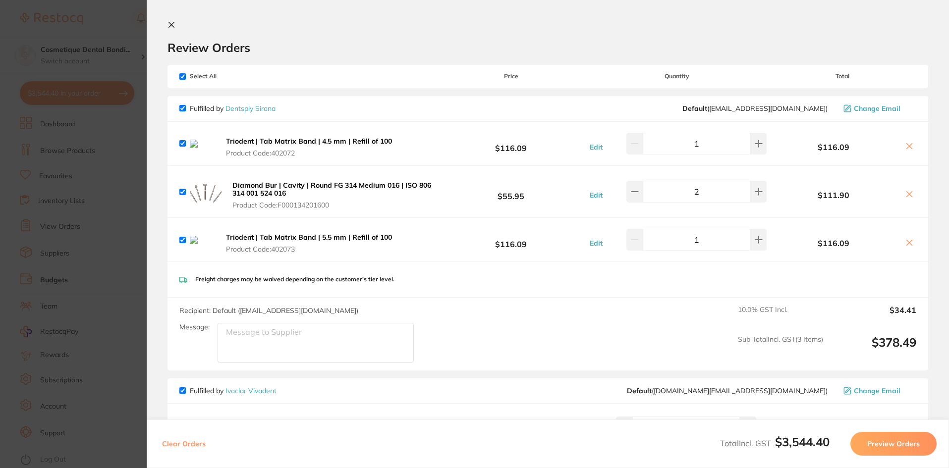
click at [168, 24] on icon at bounding box center [172, 25] width 8 height 8
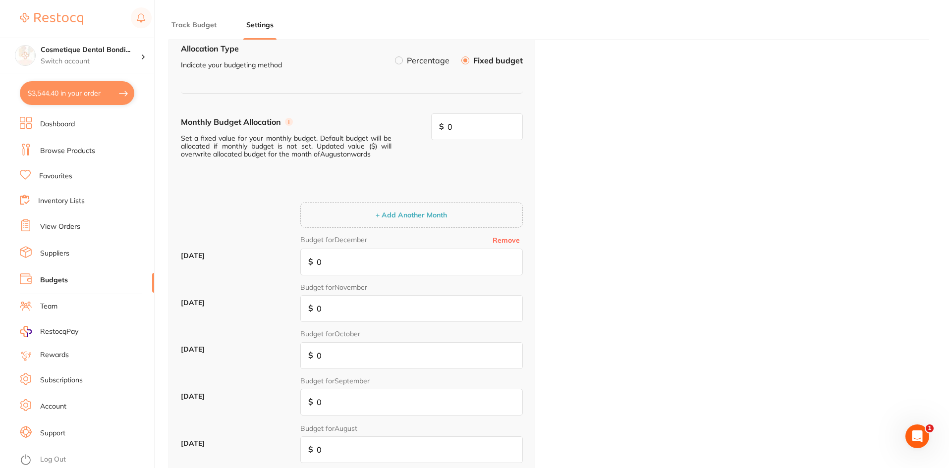
click at [91, 89] on button "$3,544.40 in your order" at bounding box center [77, 93] width 115 height 24
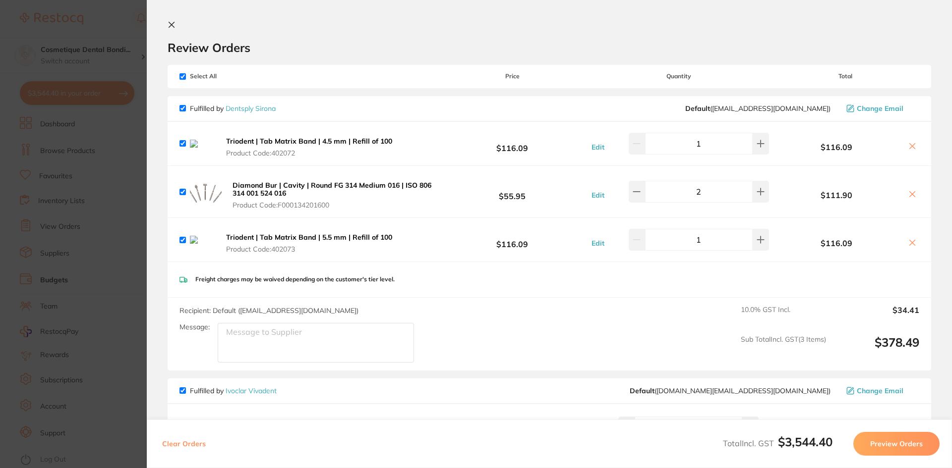
click at [380, 33] on div "Review Orders" at bounding box center [549, 38] width 763 height 34
click at [195, 145] on img at bounding box center [202, 144] width 25 height 8
click at [281, 146] on button "Triodent | Tab Matrix Band | 4.5 mm | Refill of 100 Product Code: 402072" at bounding box center [312, 147] width 178 height 21
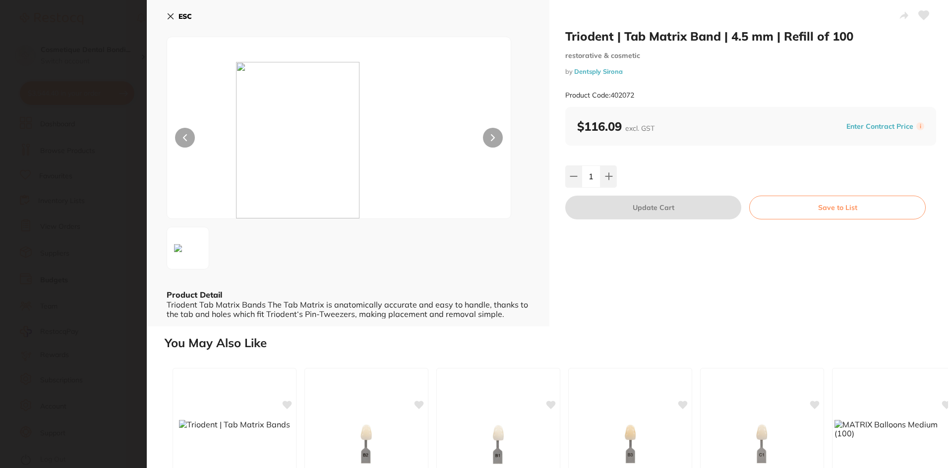
click at [174, 11] on button "ESC" at bounding box center [179, 16] width 25 height 17
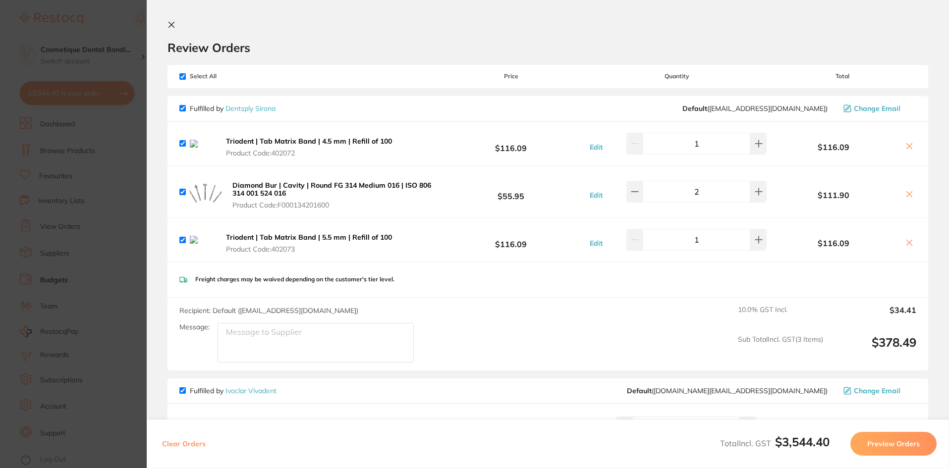
click at [173, 26] on button at bounding box center [174, 25] width 12 height 9
